Goal: Use online tool/utility: Utilize a website feature to perform a specific function

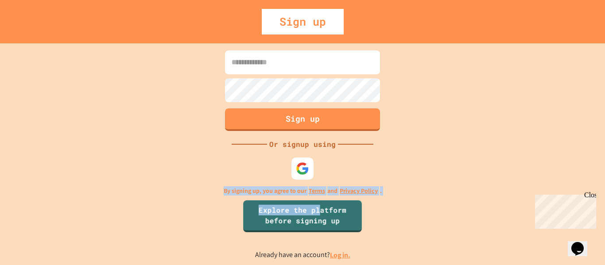
drag, startPoint x: 320, startPoint y: 210, endPoint x: 187, endPoint y: 226, distance: 133.9
click at [187, 226] on div "Sign up Or signup using By signing up, you agree to our Terms and Privacy Polic…" at bounding box center [302, 154] width 605 height 222
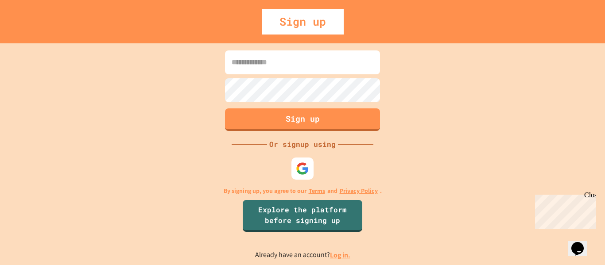
click at [344, 257] on link "Log in." at bounding box center [340, 255] width 20 height 9
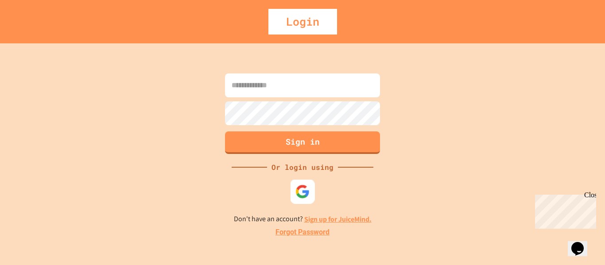
click at [302, 192] on img at bounding box center [303, 191] width 15 height 15
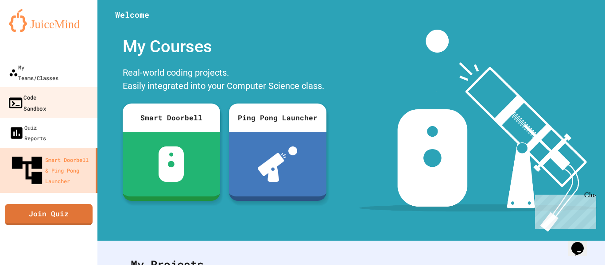
click at [66, 87] on link "Code Sandbox" at bounding box center [49, 102] width 101 height 31
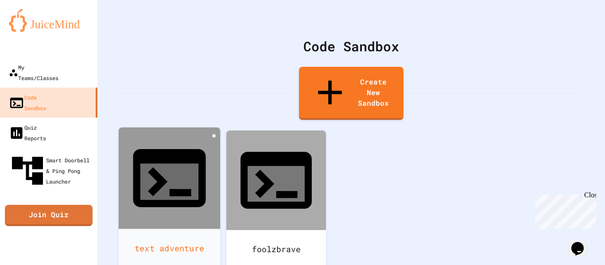
click at [178, 149] on div at bounding box center [170, 179] width 102 height 102
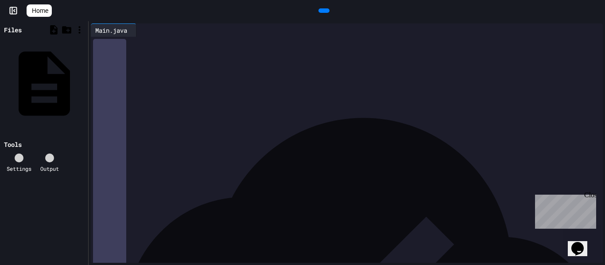
click at [323, 11] on icon at bounding box center [323, 11] width 0 height 0
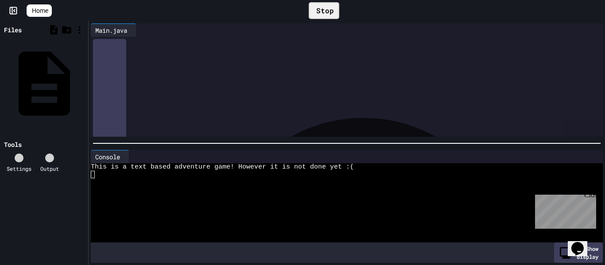
click at [588, 197] on div "Close" at bounding box center [590, 196] width 11 height 11
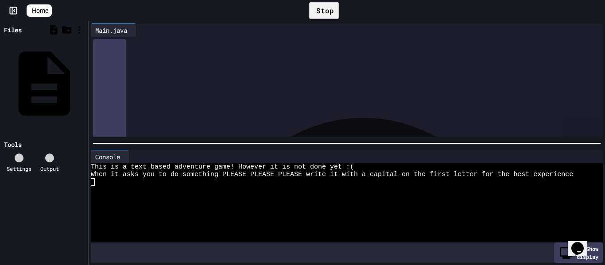
click at [356, 204] on div at bounding box center [342, 205] width 503 height 8
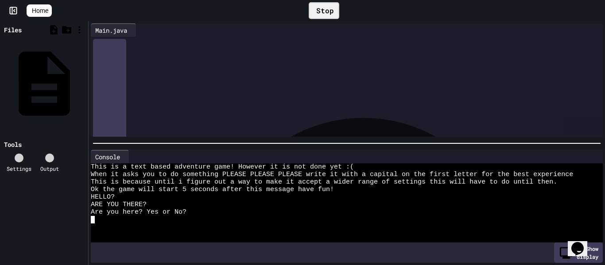
click at [156, 222] on div at bounding box center [342, 220] width 503 height 8
type textarea "*"
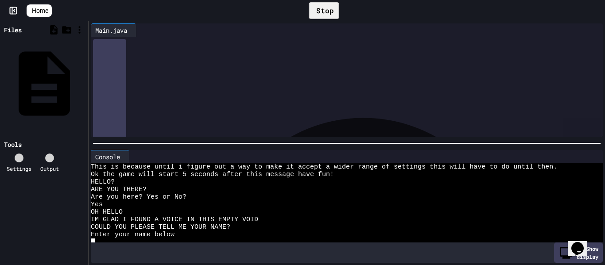
scroll to position [15, 0]
type textarea "*"
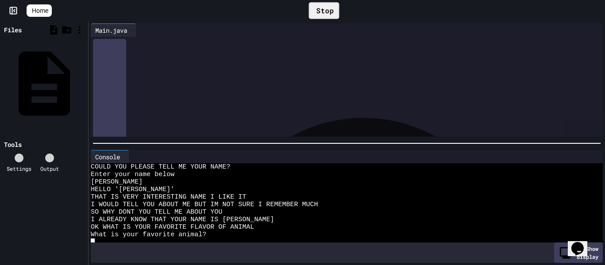
scroll to position [75, 0]
type textarea "*"
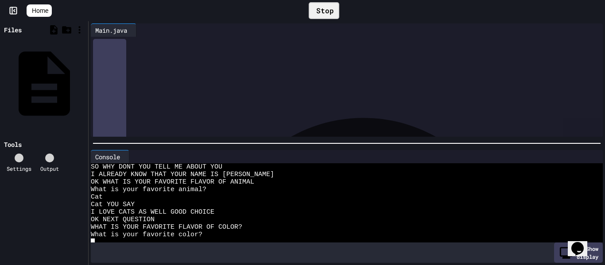
scroll to position [121, 0]
type textarea "*"
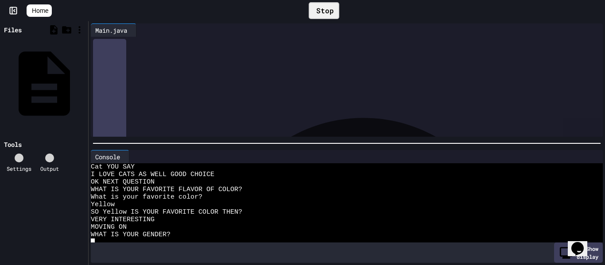
scroll to position [166, 0]
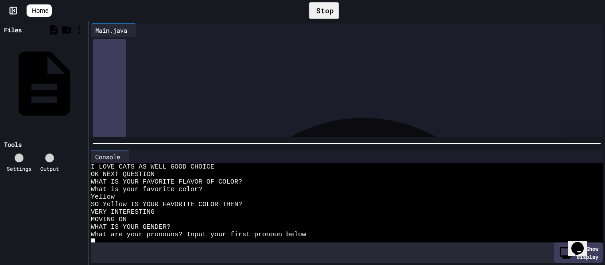
type textarea "*"
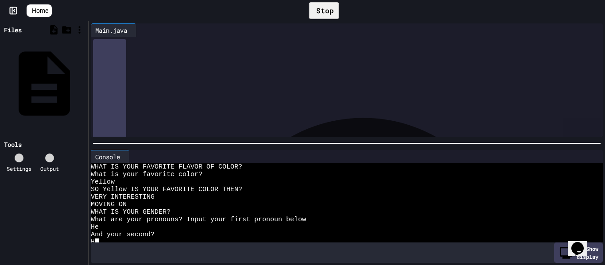
type textarea "*"
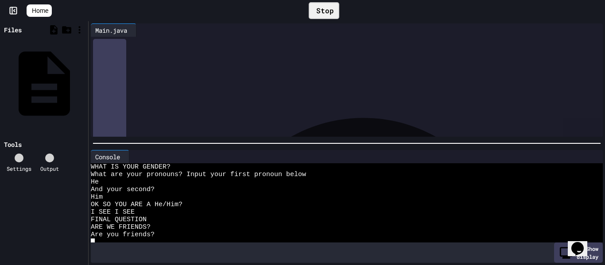
scroll to position [226, 0]
type textarea "*"
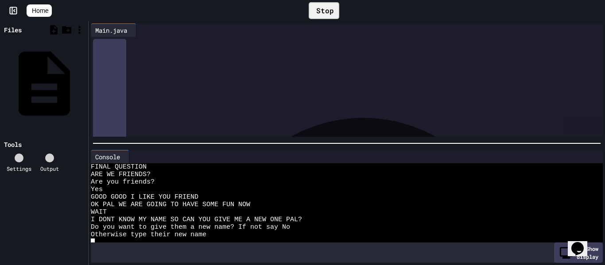
scroll to position [0, 2]
type textarea "*"
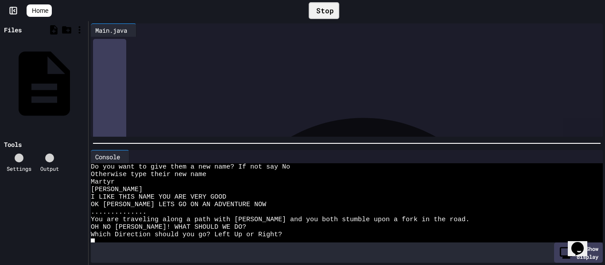
scroll to position [339, 0]
type textarea "*"
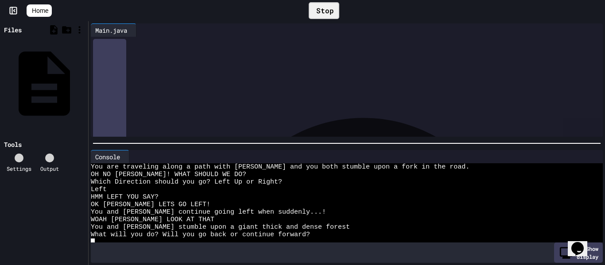
scroll to position [392, 0]
click at [116, 218] on span "WOAH [PERSON_NAME] LOOK AT THAT" at bounding box center [153, 220] width 124 height 8
type textarea "*"
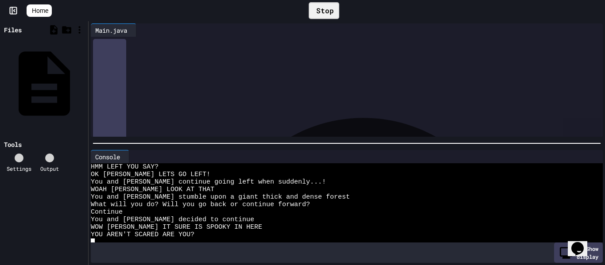
scroll to position [429, 0]
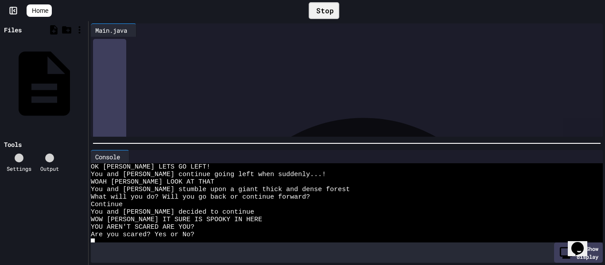
type textarea "*"
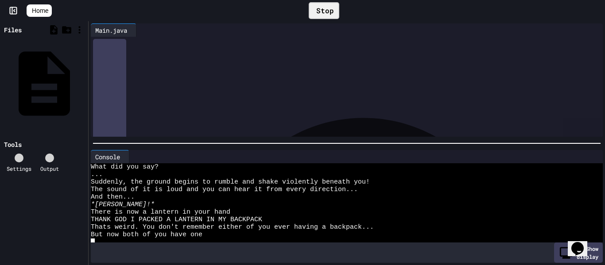
scroll to position [618, 0]
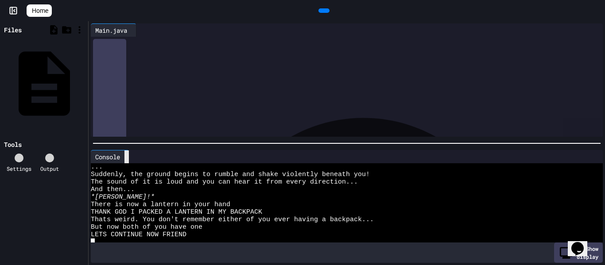
click at [129, 153] on div at bounding box center [127, 157] width 4 height 13
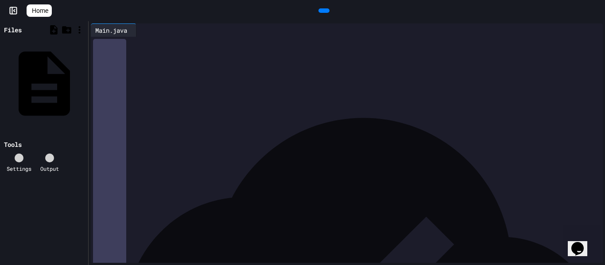
scroll to position [1706, 0]
click at [316, 224] on div "**********" at bounding box center [357, 222] width 494 height 9
click at [528, 198] on div "**********" at bounding box center [357, 195] width 494 height 9
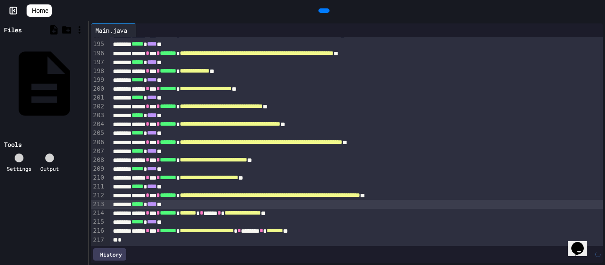
scroll to position [1759, 0]
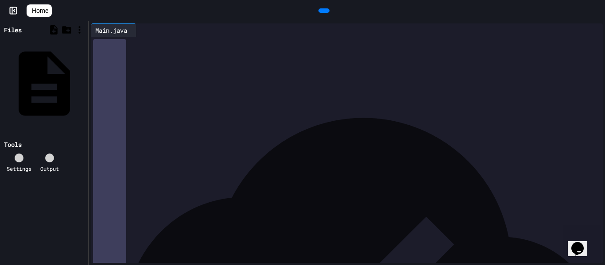
click at [403, 217] on div "***** * **** **" at bounding box center [357, 213] width 494 height 9
click at [393, 228] on div "*" at bounding box center [357, 231] width 494 height 9
click at [326, 8] on div at bounding box center [324, 10] width 11 height 4
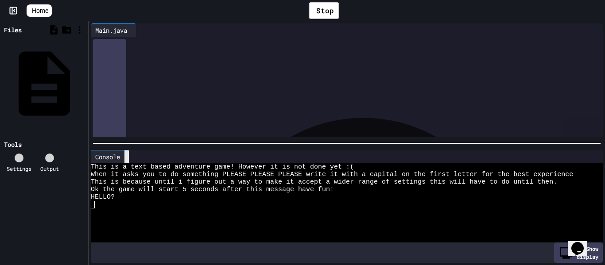
click at [126, 158] on div at bounding box center [127, 157] width 4 height 13
